Goal: Find specific page/section: Find specific page/section

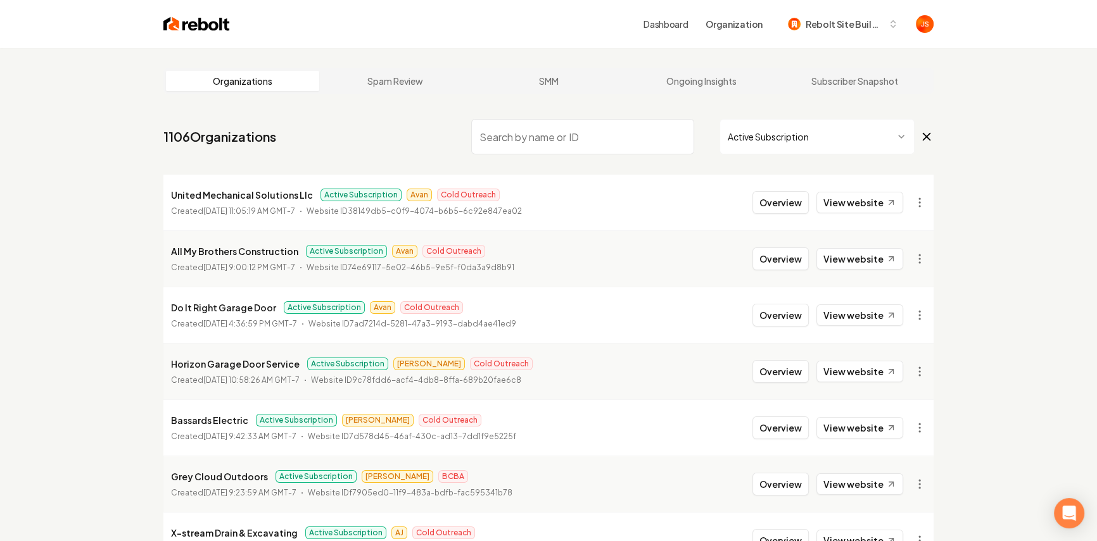
click at [529, 144] on input "search" at bounding box center [582, 136] width 223 height 35
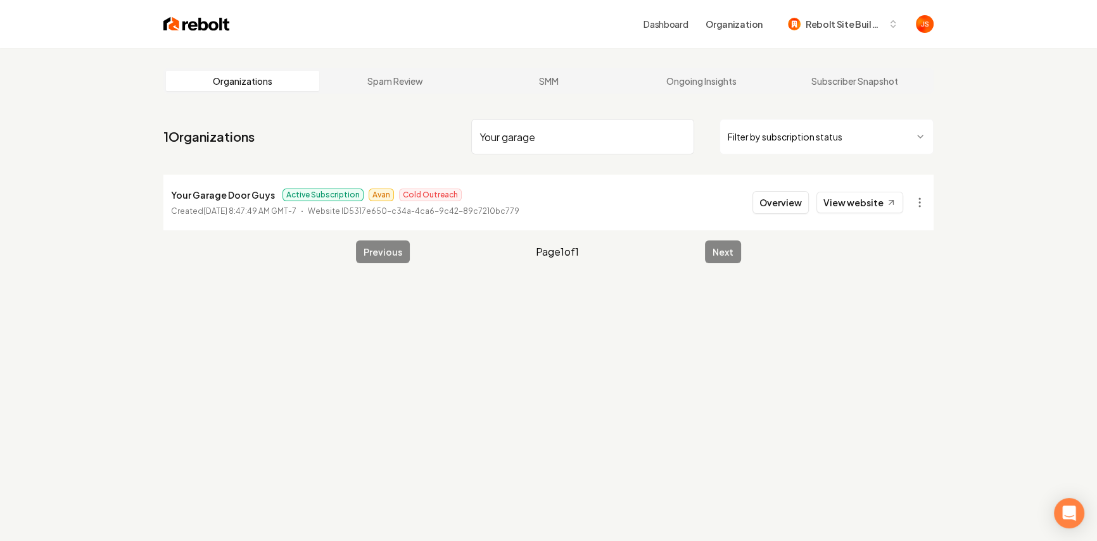
click at [678, 132] on input "Your garage" at bounding box center [582, 136] width 223 height 35
click at [676, 141] on input "Your garage" at bounding box center [582, 136] width 223 height 35
click at [682, 132] on input "Your garage" at bounding box center [582, 136] width 223 height 35
click at [673, 134] on input "Your garage" at bounding box center [582, 136] width 223 height 35
click at [683, 139] on input "Your garage" at bounding box center [582, 136] width 223 height 35
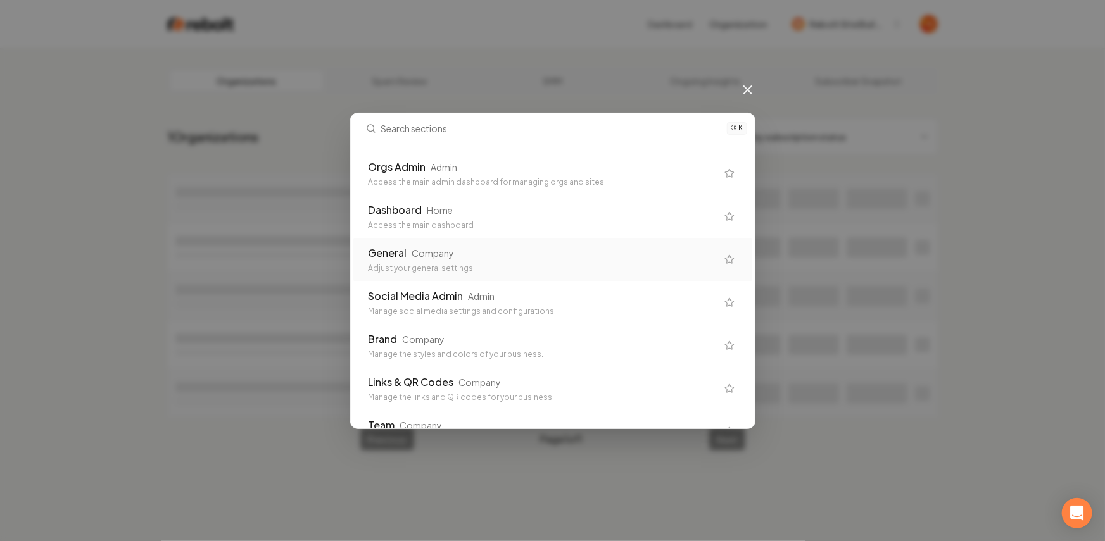
click at [438, 267] on div "Adjust your general settings." at bounding box center [543, 268] width 348 height 10
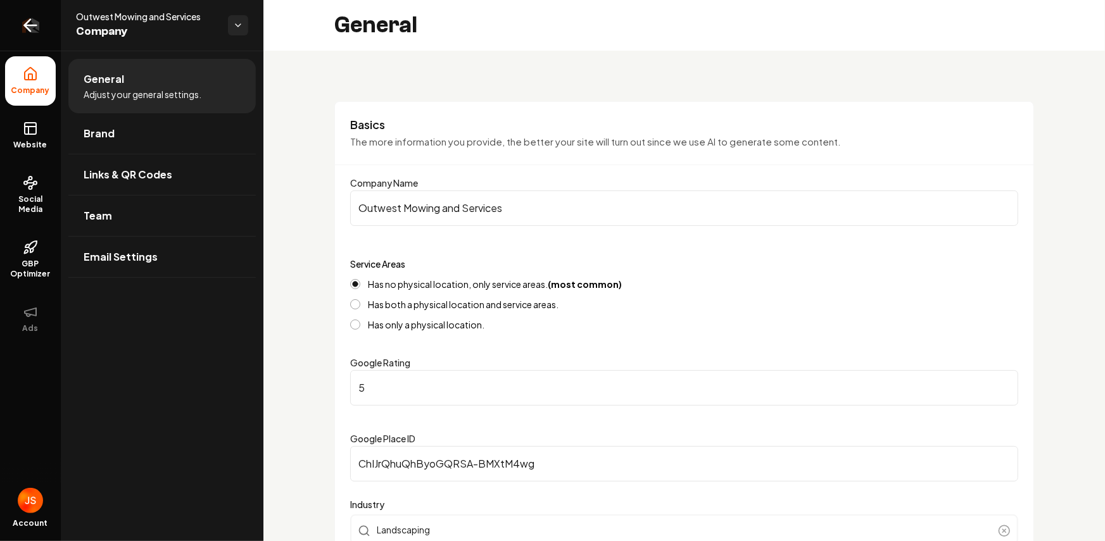
click at [30, 31] on icon "Return to dashboard" at bounding box center [30, 25] width 20 height 20
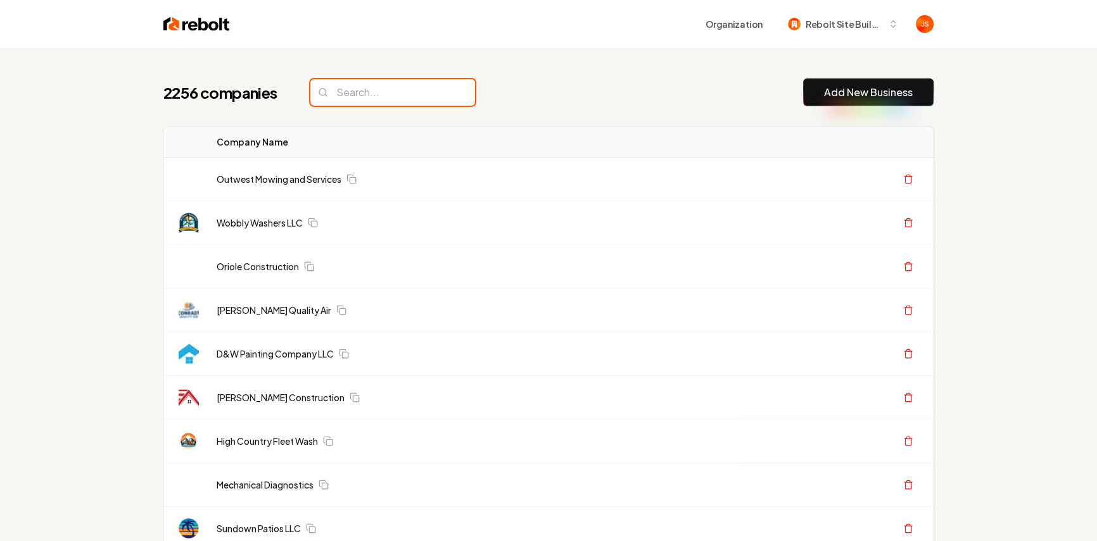
click at [383, 98] on input "search" at bounding box center [392, 92] width 165 height 27
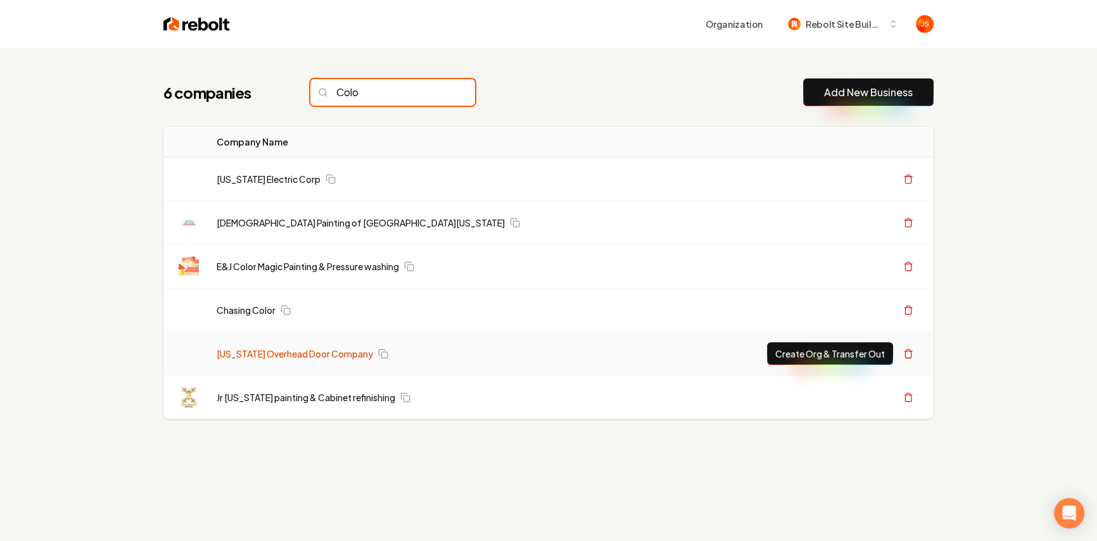
type input "Colo"
click at [254, 358] on link "[US_STATE] Overhead Door Company" at bounding box center [295, 354] width 156 height 13
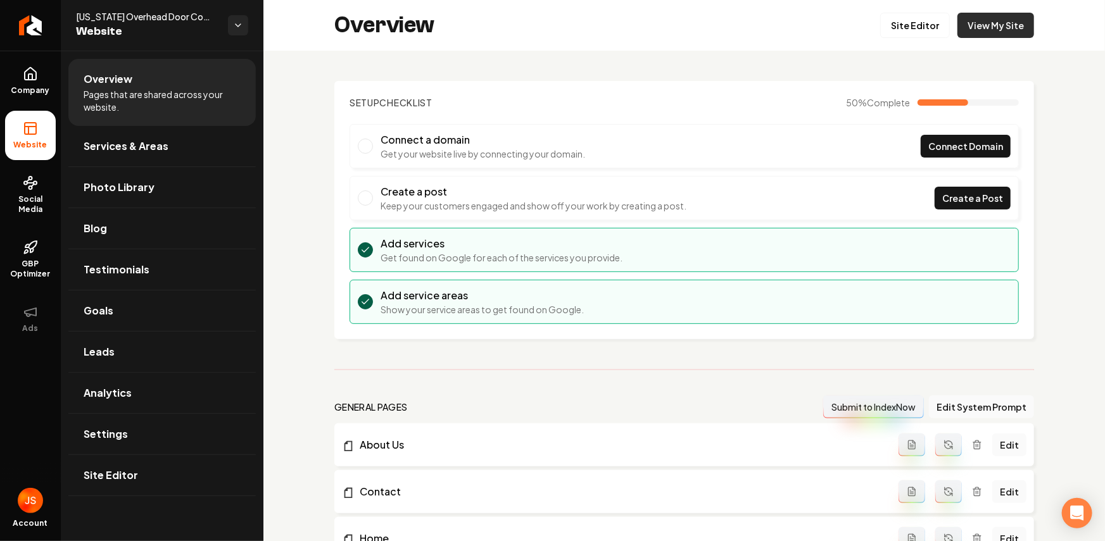
click at [978, 14] on link "View My Site" at bounding box center [996, 25] width 77 height 25
click at [23, 86] on span "Company" at bounding box center [30, 90] width 49 height 10
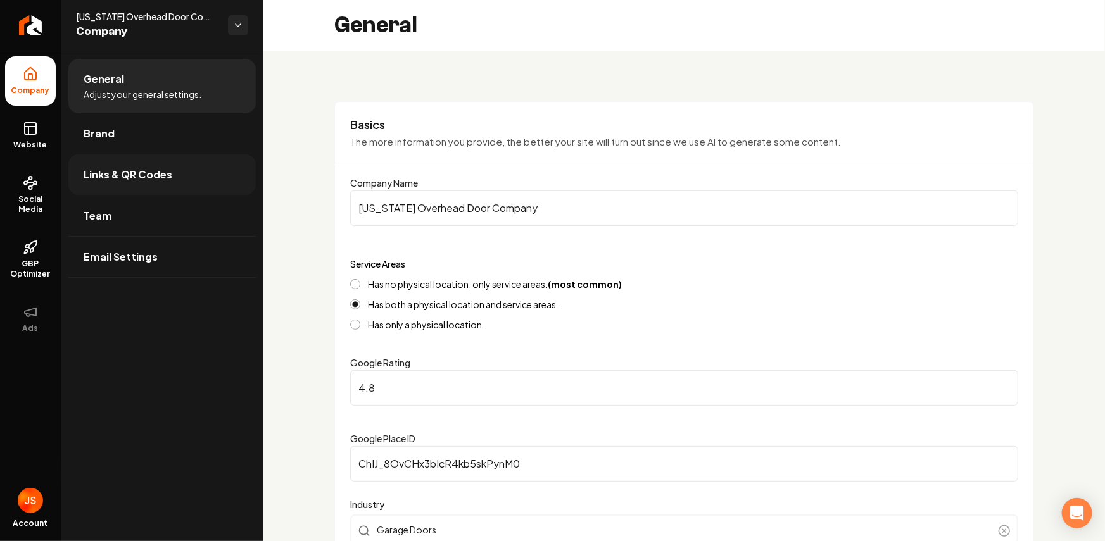
click at [91, 172] on span "Links & QR Codes" at bounding box center [128, 174] width 89 height 15
